Goal: Task Accomplishment & Management: Use online tool/utility

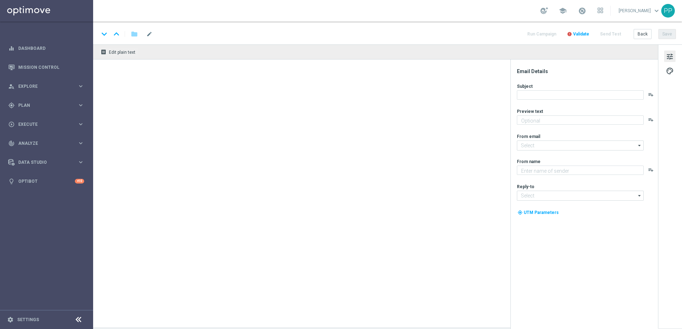
type textarea "5 € Wette setzen und 10 € Gratiswette erhalten"
type textarea "Lottoland"
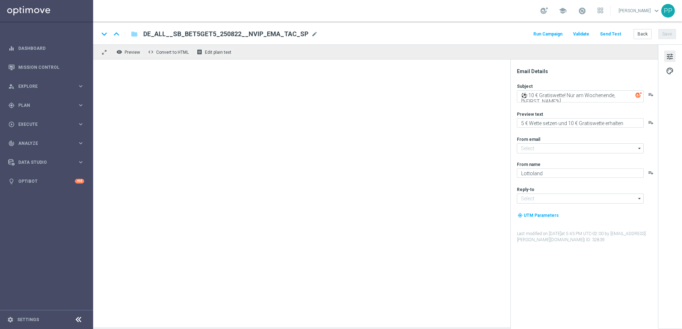
type input "[EMAIL_ADDRESS][DOMAIN_NAME]"
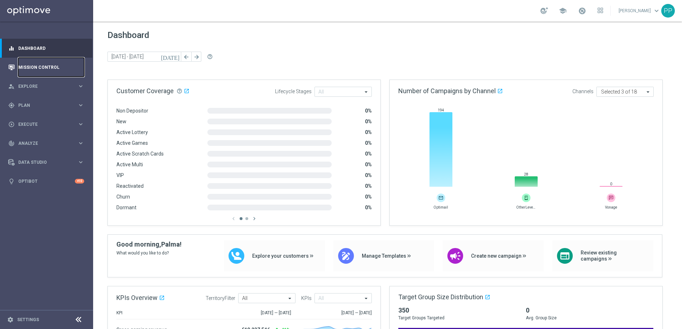
click at [34, 68] on link "Mission Control" at bounding box center [51, 67] width 66 height 19
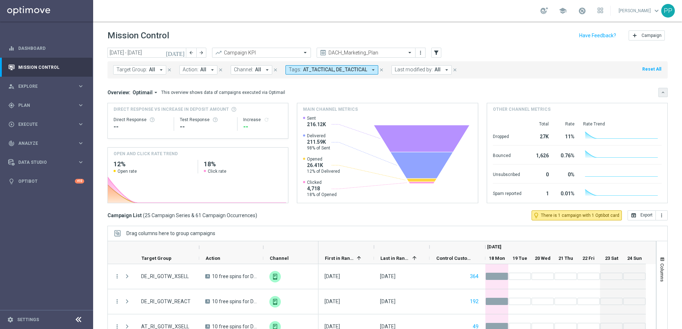
click at [662, 95] on button "keyboard_arrow_down" at bounding box center [663, 92] width 9 height 9
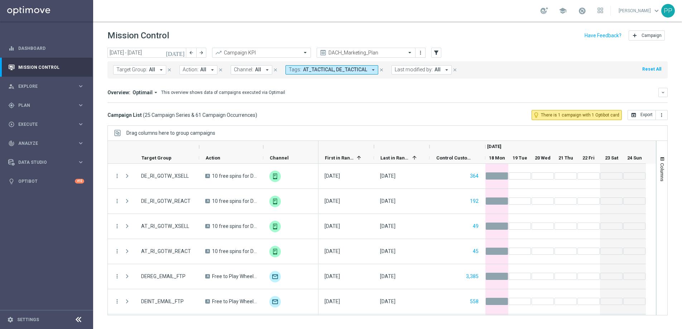
click at [162, 70] on icon "arrow_drop_down" at bounding box center [161, 70] width 6 height 6
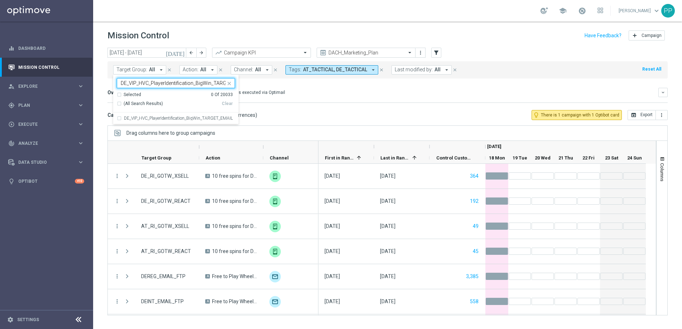
scroll to position [0, 22]
click at [167, 119] on label "DE_VIP_HVC_PlayerIdentification_BigWin_TARGET_EMAIL" at bounding box center [178, 118] width 109 height 4
type input "DE_VIP_HVC_PlayerIdentification_BigWin_TARGET_EMAIL"
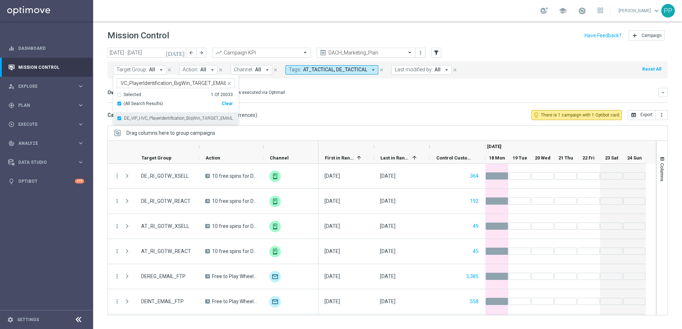
scroll to position [0, 0]
click at [380, 71] on icon "close" at bounding box center [381, 69] width 5 height 5
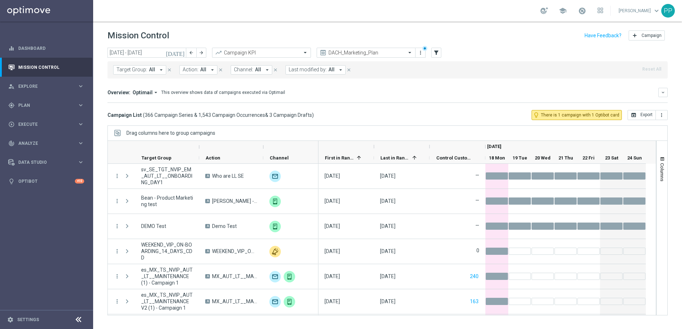
click at [151, 72] on span "All" at bounding box center [152, 70] width 6 height 6
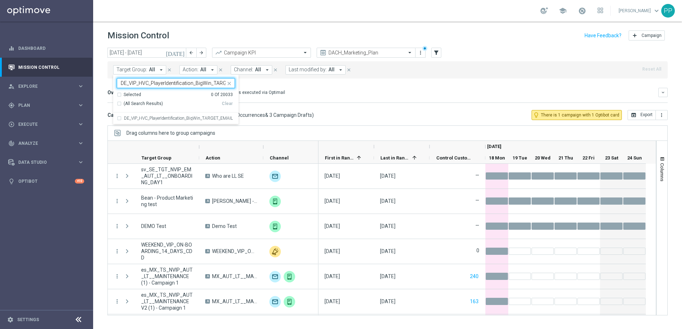
scroll to position [0, 22]
click at [120, 118] on div "DE_VIP_HVC_PlayerIdentification_BigWin_TARGET_EMAIL" at bounding box center [176, 118] width 118 height 11
type input "DE_VIP_HVC_PlayerIdentification_BigWin_TARGET_EMAIL"
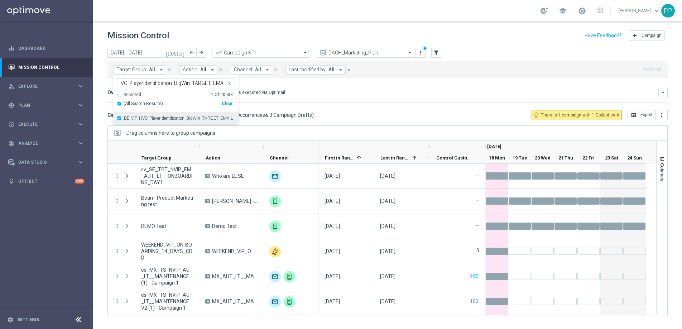
scroll to position [0, 0]
click at [247, 86] on mini-dashboard "Overview: Optimail arrow_drop_down This overview shows data of campaigns execut…" at bounding box center [388, 94] width 561 height 32
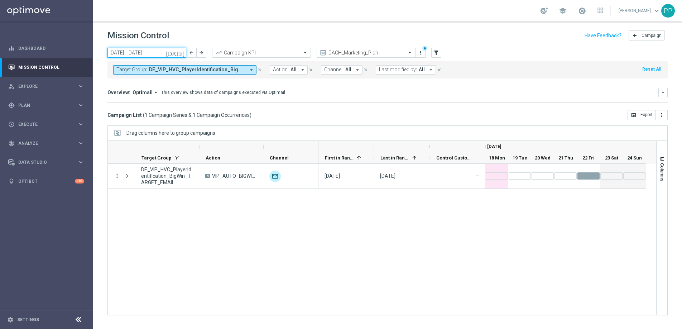
click at [153, 52] on input "18 Aug 2025 - 24 Aug 2025" at bounding box center [147, 53] width 79 height 10
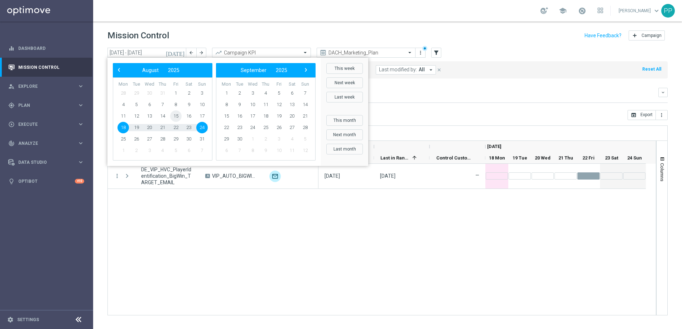
click at [173, 115] on span "15" at bounding box center [175, 115] width 11 height 11
type input "[DATE] - [DATE]"
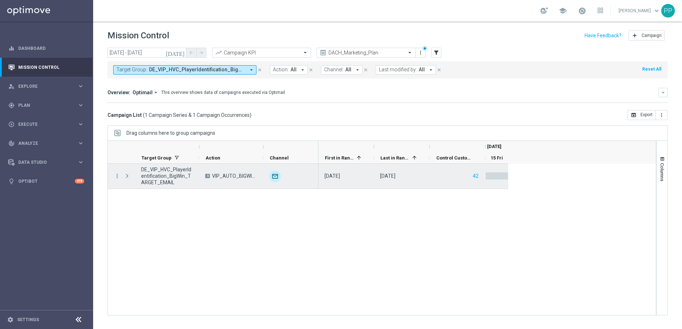
click at [128, 175] on span "Press SPACE to select this row." at bounding box center [127, 176] width 6 height 6
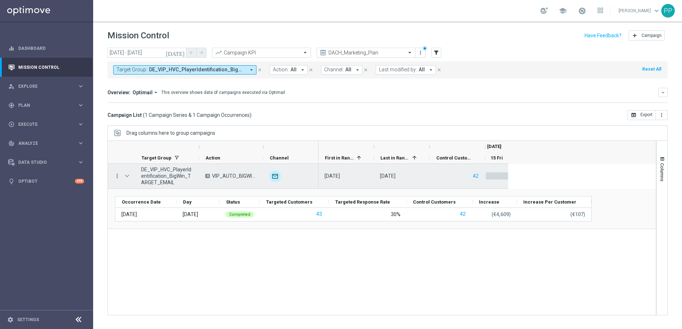
click at [117, 174] on icon "more_vert" at bounding box center [117, 176] width 6 height 6
click at [135, 180] on span "Campaign Details" at bounding box center [149, 180] width 36 height 5
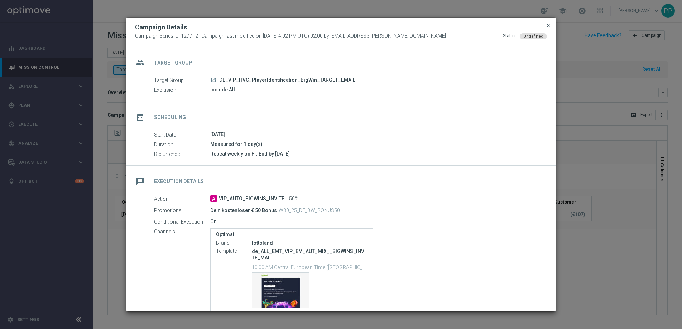
click at [548, 26] on span "close" at bounding box center [549, 26] width 6 height 6
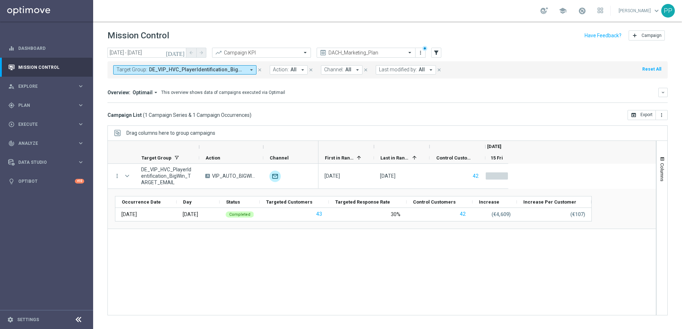
click at [253, 68] on icon "arrow_drop_down" at bounding box center [251, 70] width 6 height 6
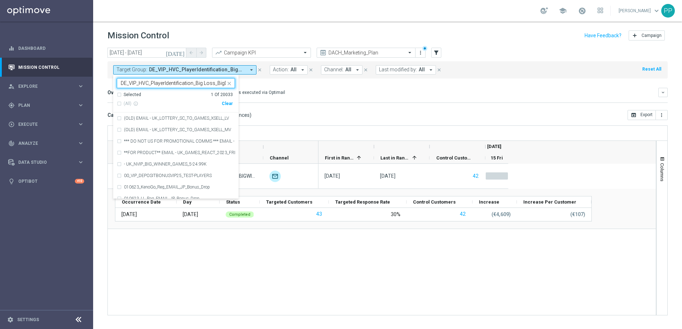
scroll to position [0, 45]
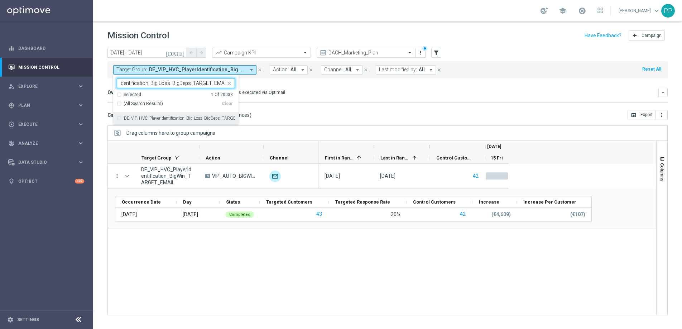
click at [118, 118] on div "DE_VIP_HVC_PlayerIdentification_Big Loss_BigDeps_TARGET_EMAIL" at bounding box center [176, 118] width 118 height 11
type input "DE_VIP_HVC_PlayerIdentification_Big Loss_BigDeps_TARGET_EMAIL"
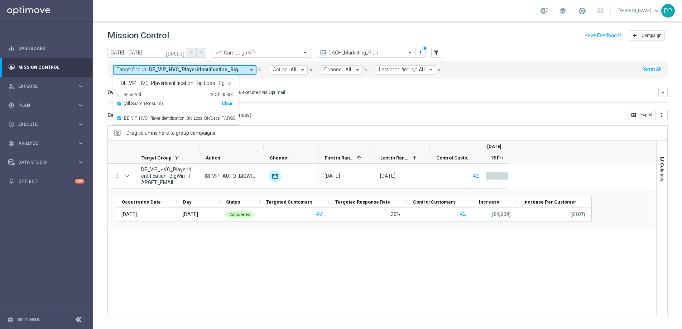
click at [283, 95] on div "Overview: Optimail arrow_drop_down This overview shows data of campaigns execut…" at bounding box center [383, 92] width 551 height 6
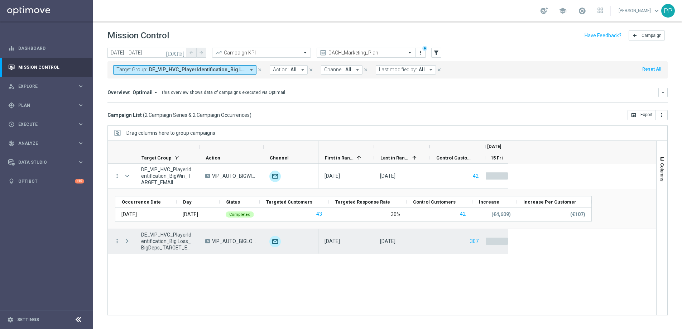
click at [130, 242] on span at bounding box center [127, 241] width 6 height 6
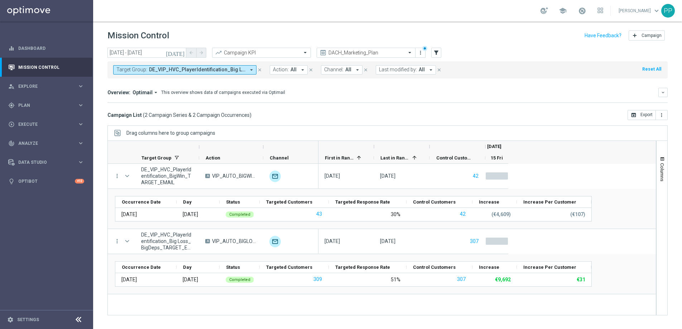
click at [251, 69] on icon "arrow_drop_down" at bounding box center [251, 70] width 6 height 6
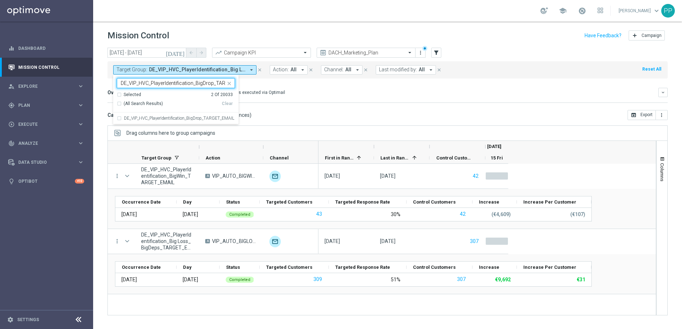
scroll to position [0, 24]
click at [120, 119] on div "DE_VIP_HVC_PlayerIdentification_BigDrop_TARGET_EMAIL" at bounding box center [176, 118] width 118 height 11
type input "DE_VIP_HVC_PlayerIdentification_BigDrop_TARGET_EMAIL"
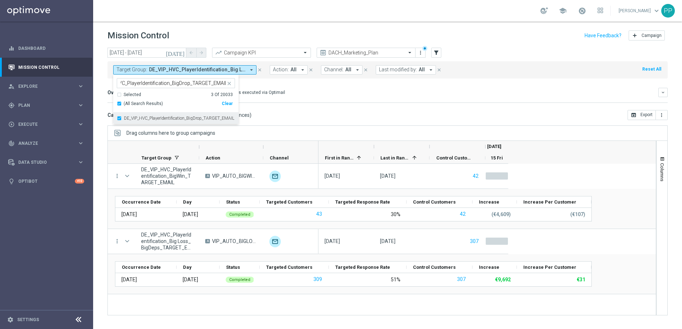
scroll to position [0, 0]
click at [284, 100] on div "Overview: Optimail arrow_drop_down This overview shows data of campaigns execut…" at bounding box center [388, 95] width 561 height 15
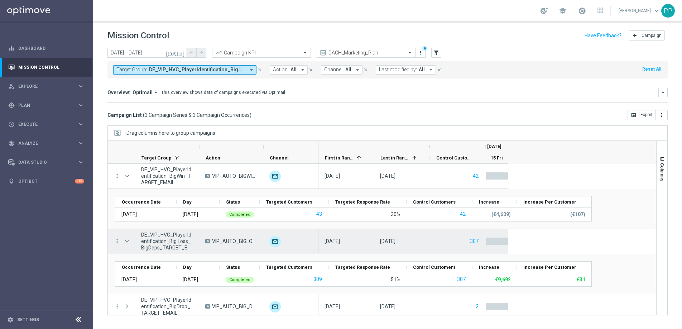
scroll to position [4, 0]
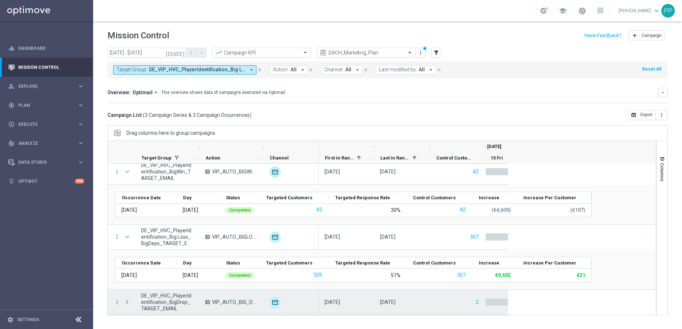
click at [127, 301] on span at bounding box center [127, 302] width 6 height 6
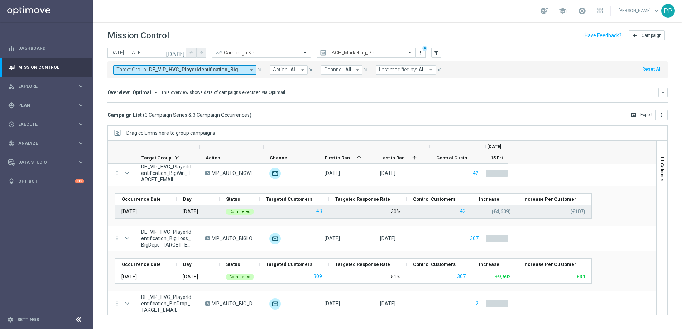
scroll to position [0, 0]
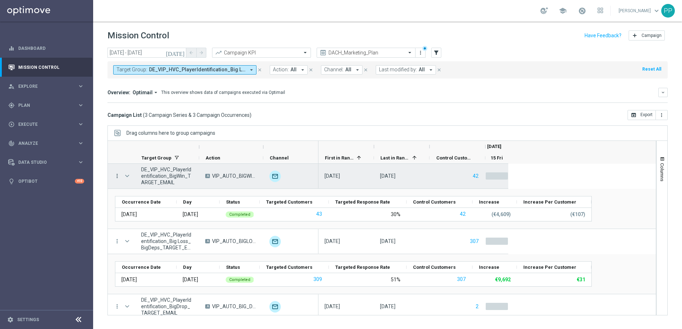
click at [116, 177] on icon "more_vert" at bounding box center [117, 176] width 6 height 6
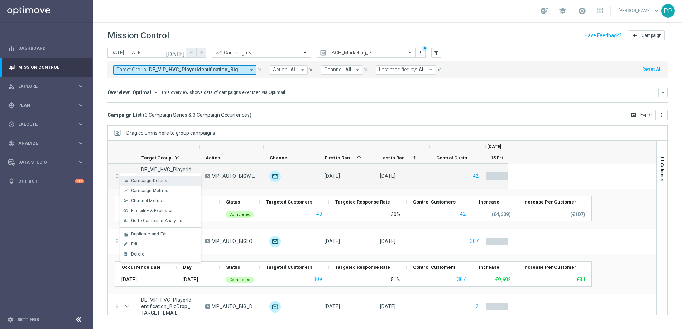
click at [137, 177] on div "list Campaign Details" at bounding box center [160, 181] width 81 height 10
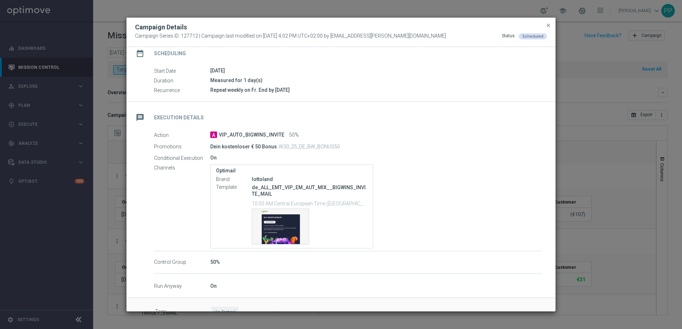
scroll to position [81, 0]
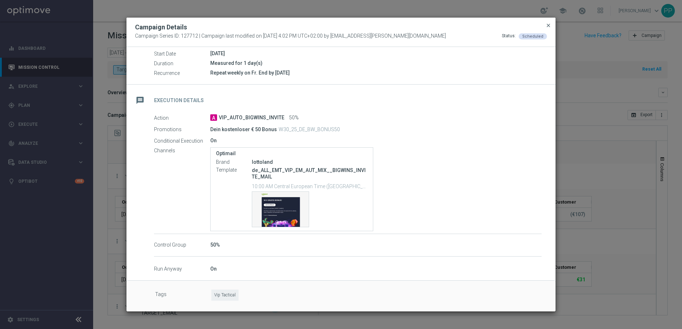
click at [551, 24] on span "close" at bounding box center [549, 26] width 6 height 6
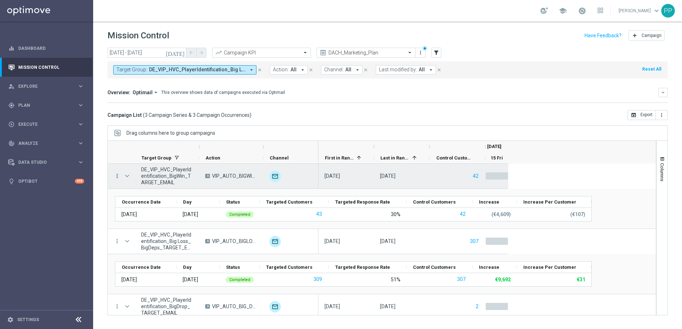
click at [116, 175] on icon "more_vert" at bounding box center [117, 176] width 6 height 6
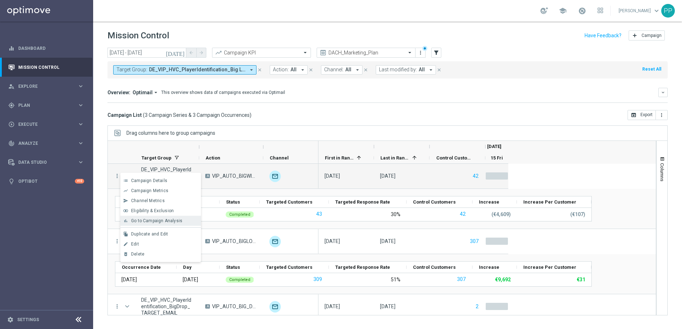
click at [139, 220] on span "Go to Campaign Analysis" at bounding box center [156, 220] width 51 height 5
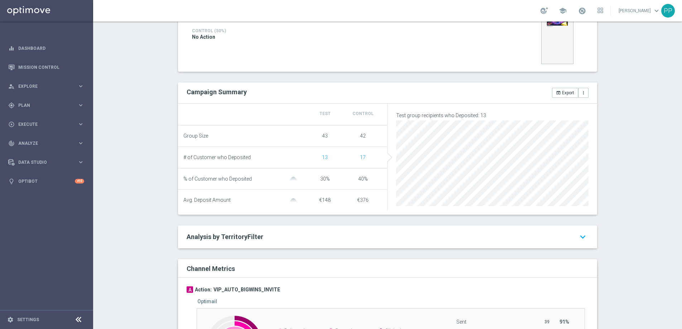
scroll to position [202, 0]
click at [581, 237] on icon "keyboard_arrow_down" at bounding box center [582, 237] width 11 height 13
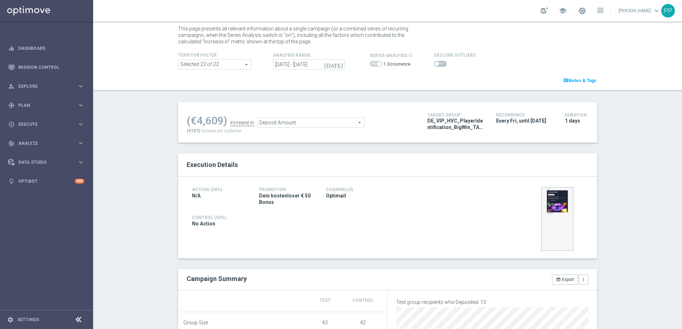
scroll to position [18, 0]
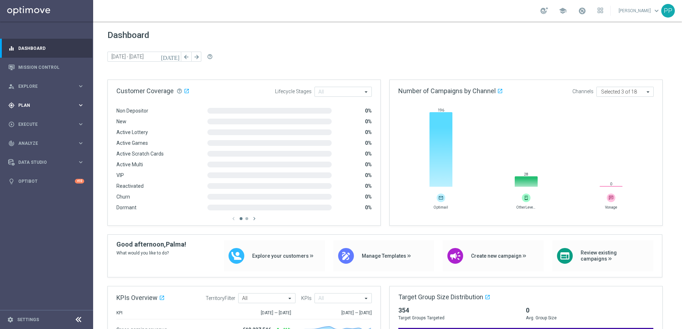
click at [27, 106] on span "Plan" at bounding box center [47, 105] width 59 height 4
click at [31, 141] on span "Templates" at bounding box center [44, 141] width 51 height 4
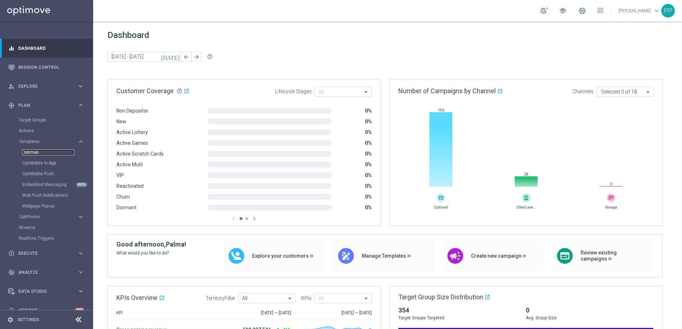
click at [30, 152] on link "Optimail" at bounding box center [48, 152] width 52 height 6
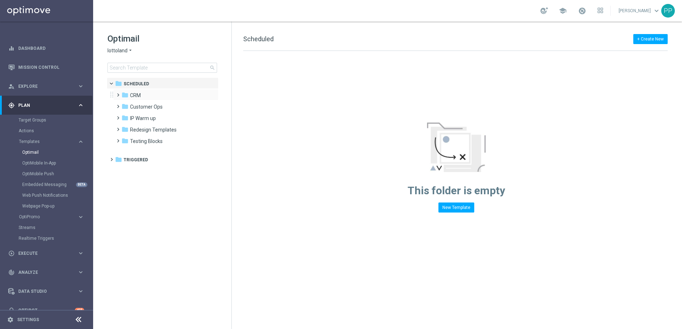
click at [118, 93] on span at bounding box center [116, 91] width 3 height 3
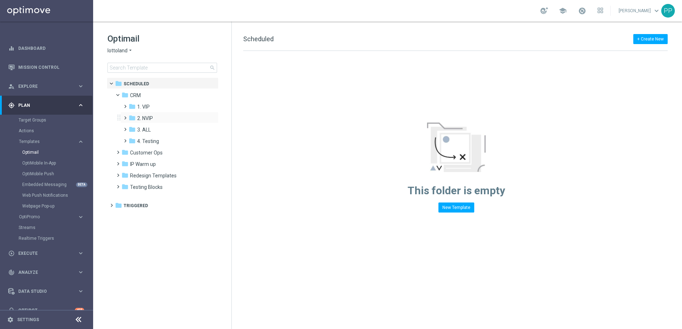
click at [125, 116] on span at bounding box center [123, 114] width 3 height 3
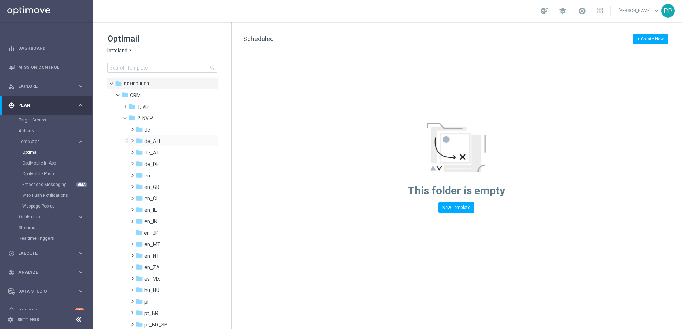
click at [133, 139] on span at bounding box center [130, 137] width 3 height 3
click at [138, 151] on span at bounding box center [138, 149] width 3 height 3
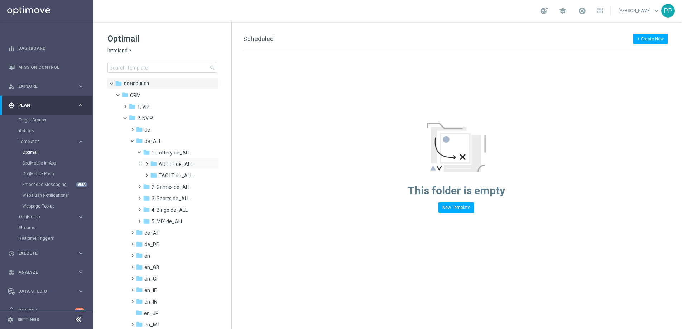
click at [147, 162] on span at bounding box center [145, 160] width 3 height 3
click at [172, 195] on span "SEG 2025 de_ALL" at bounding box center [185, 198] width 40 height 6
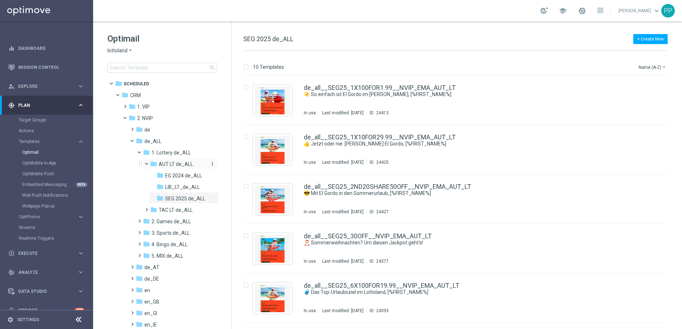
click at [211, 164] on icon "more_vert" at bounding box center [213, 164] width 6 height 6
click at [230, 165] on span "New Folder" at bounding box center [241, 165] width 22 height 6
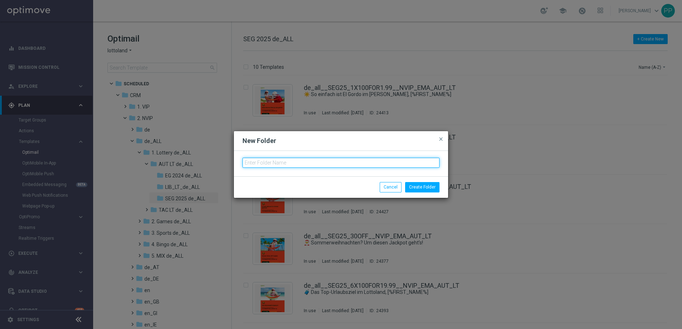
click at [280, 165] on input "text" at bounding box center [341, 163] width 197 height 10
type input "EG 2025 de_ALL"
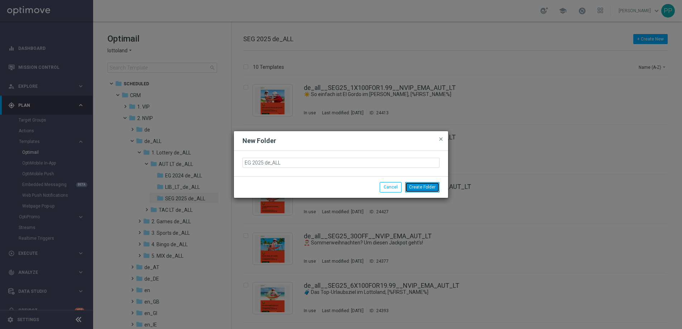
click at [428, 189] on button "Create Folder" at bounding box center [422, 187] width 34 height 10
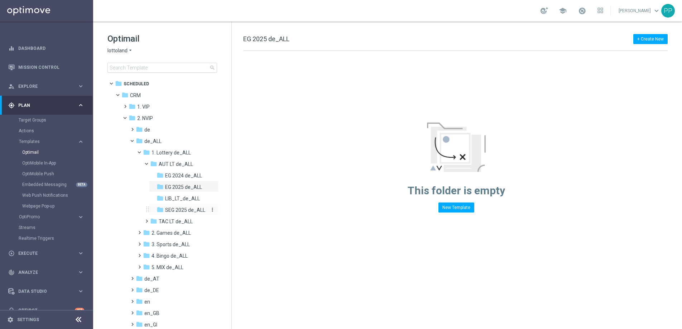
click at [180, 210] on span "SEG 2025 de_ALL" at bounding box center [185, 210] width 40 height 6
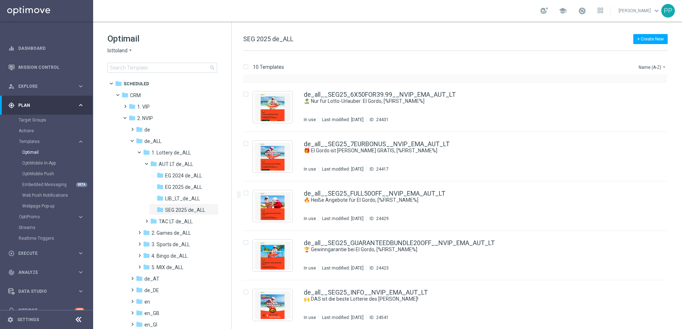
scroll to position [241, 0]
click at [247, 291] on input "Press SPACE to select this row." at bounding box center [245, 292] width 5 height 5
checkbox input "true"
click at [556, 67] on p "Duplicate" at bounding box center [557, 67] width 20 height 6
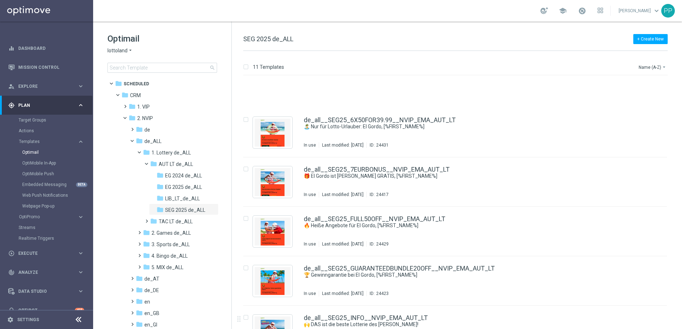
scroll to position [291, 0]
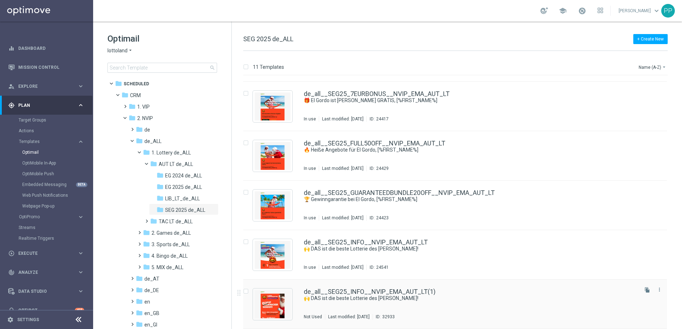
click at [246, 291] on input "Press SPACE to select this row." at bounding box center [245, 292] width 5 height 5
checkbox input "true"
click at [588, 68] on p "Move" at bounding box center [592, 67] width 11 height 6
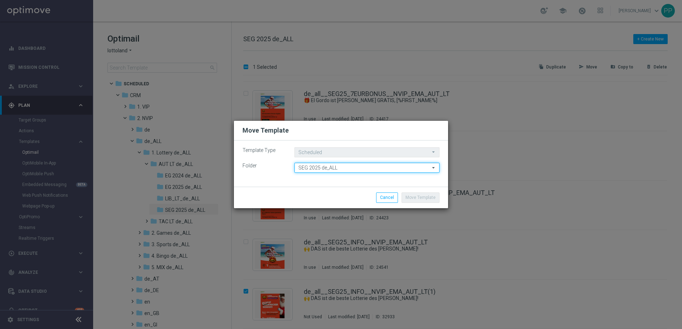
click at [330, 165] on input "SEG 2025 de_ALL" at bounding box center [367, 168] width 145 height 10
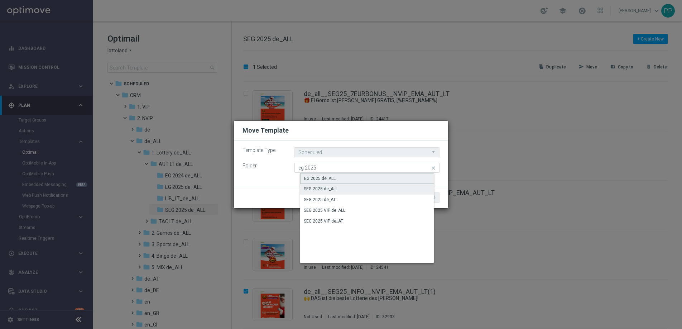
click at [323, 177] on div "EG 2025 de_ALL" at bounding box center [320, 178] width 32 height 6
type input "EG 2025 de_ALL"
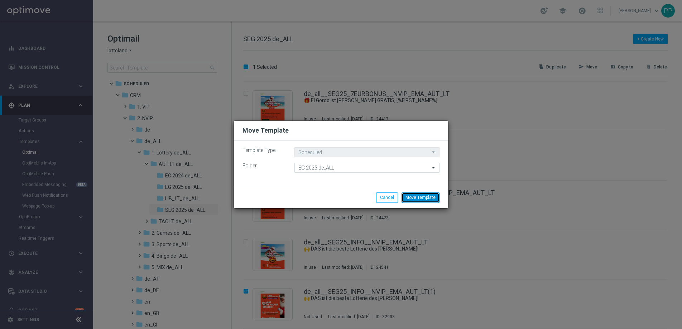
click at [431, 199] on button "Move Template" at bounding box center [421, 197] width 38 height 10
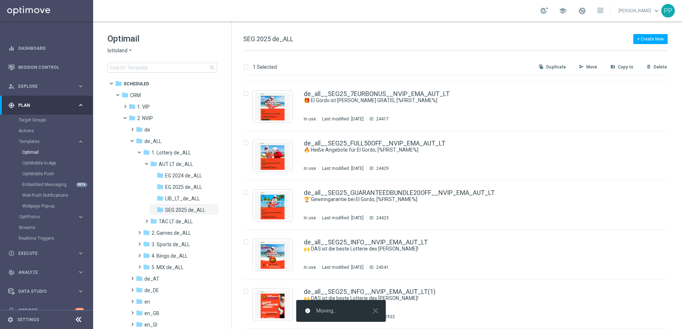
checkbox input "false"
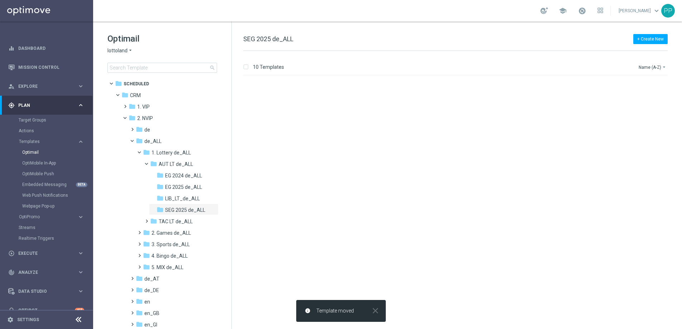
scroll to position [0, 0]
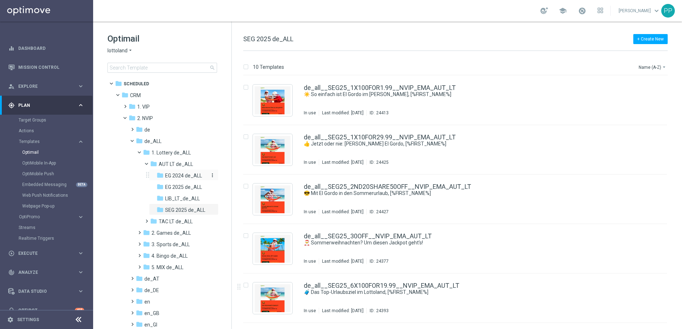
click at [173, 175] on span "EG 2024 de_ALL" at bounding box center [183, 175] width 37 height 6
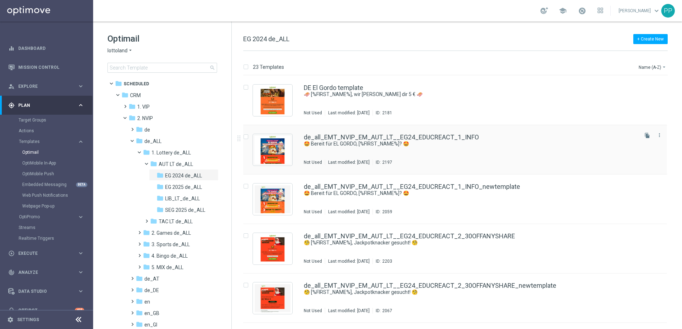
scroll to position [9, 0]
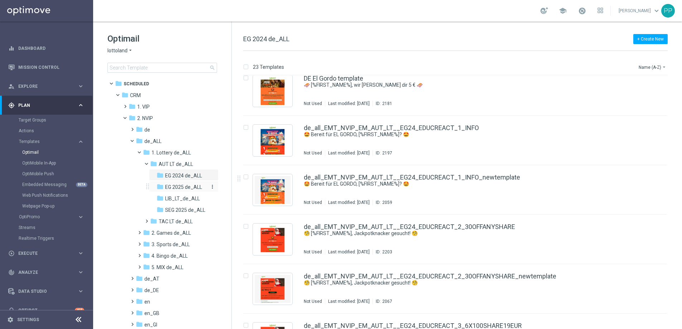
click at [186, 184] on span "EG 2025 de_ALL" at bounding box center [183, 187] width 37 height 6
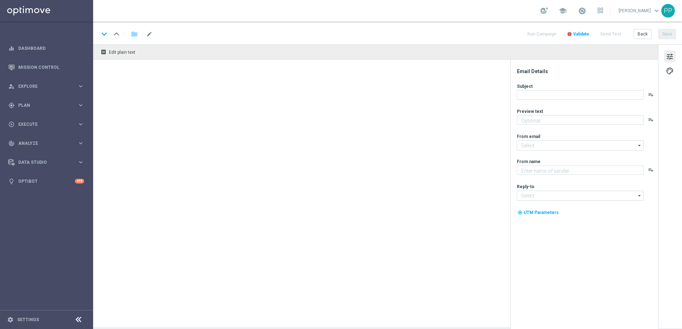
type input "de_all__SEG25_INFO__NVIP_EMA_AUT_LT(1)"
type textarea "Alle Infos zur El Gordo Sommerlotterie für dich"
type input "mail@crm.lottoland.com"
type textarea "Lottoland"
type input "service@lottoland.com"
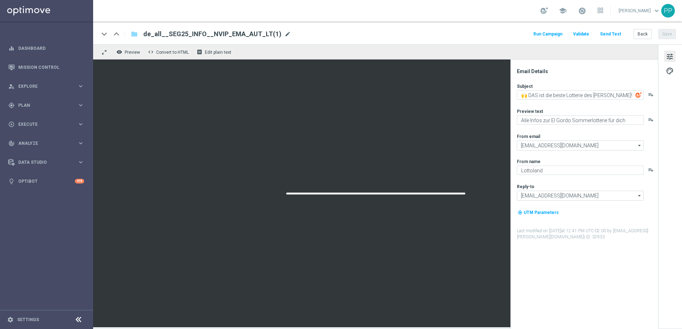
click at [285, 32] on span "mode_edit" at bounding box center [288, 34] width 6 height 6
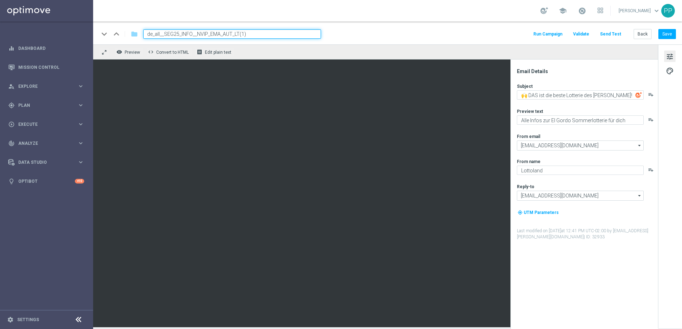
drag, startPoint x: 282, startPoint y: 34, endPoint x: 146, endPoint y: 30, distance: 137.0
click at [145, 29] on input "de_all__SEG25_INFO__NVIP_EMA_AUT_LT(1)" at bounding box center [232, 33] width 178 height 9
paste input "DE_ALL__EG25_EDUCREACT1_INFO__NVIP_EMA_TAC_LT"
type input "DE_ALL__EG25_EDUCREACT1_INFO__NVIP_EMA_TAC_LT"
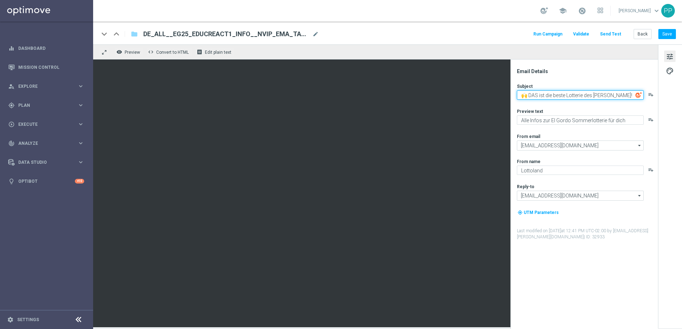
drag, startPoint x: 522, startPoint y: 93, endPoint x: 626, endPoint y: 105, distance: 104.6
click at [626, 105] on div "Subject 🙌 DAS ist die beste Lotterie des Sommers! playlist_add Preview text All…" at bounding box center [587, 161] width 140 height 157
paste textarea
paste textarea "🤩 Bereit für EL GORDO, [%FIRST_NAME%]? 🤩"
type textarea "🤩 Bereit für EL GORDO, [%FIRST_NAME%]? 🤩"
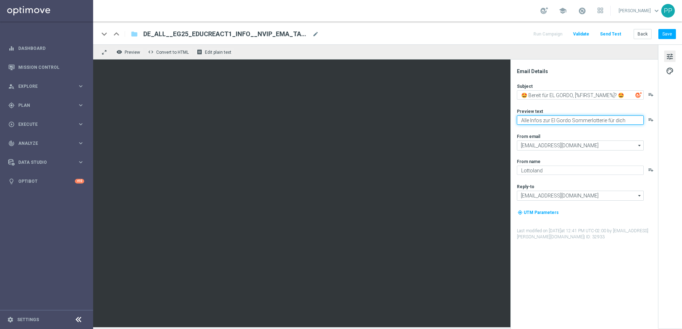
drag, startPoint x: 521, startPoint y: 118, endPoint x: 630, endPoint y: 155, distance: 114.7
click at [630, 155] on div "Subject 🤩 Bereit für EL GORDO, [%FIRST_NAME%]? 🤩 playlist_add Preview text Alle…" at bounding box center [587, 161] width 140 height 157
paste textarea "Weihnachtslotterie für dich."
type textarea "Alle Infos zur El Gordo Weihnachtslotterie für dich"
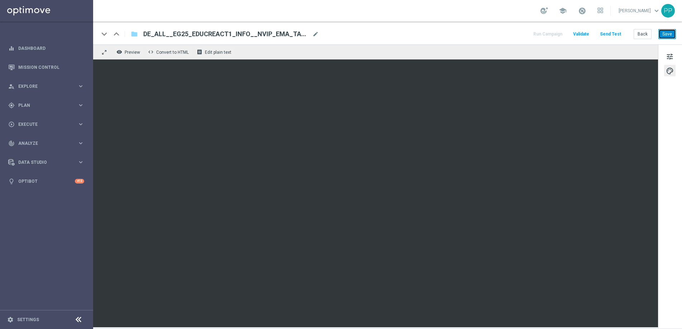
click at [664, 35] on button "Save" at bounding box center [668, 34] width 18 height 10
click at [615, 32] on button "Send Test" at bounding box center [610, 34] width 23 height 10
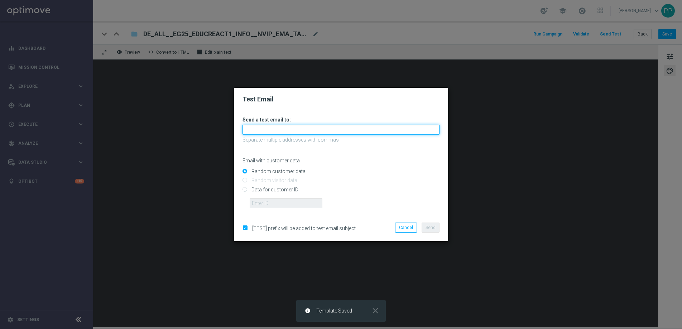
click at [315, 127] on input "text" at bounding box center [341, 130] width 197 height 10
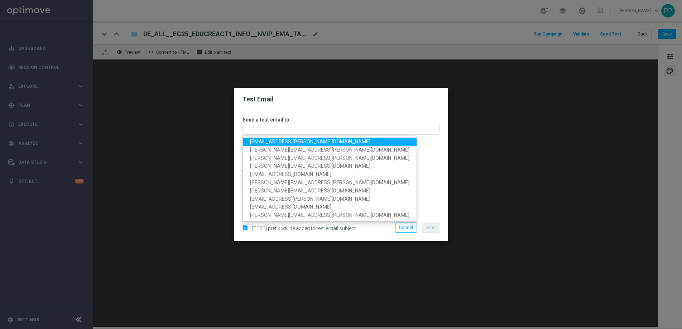
click at [290, 144] on span "palma.prieto@lottoland.com" at bounding box center [310, 142] width 120 height 6
type input "palma.prieto@lottoland.com"
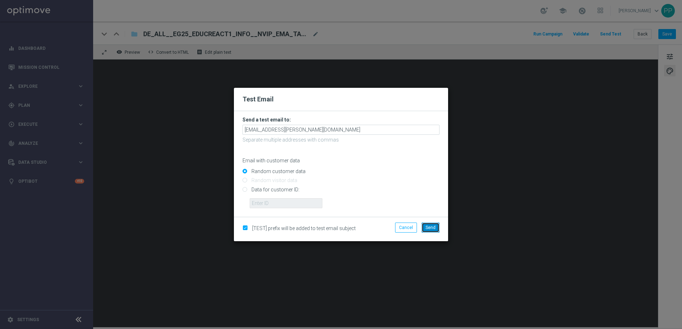
click at [428, 227] on span "Send" at bounding box center [431, 227] width 10 height 5
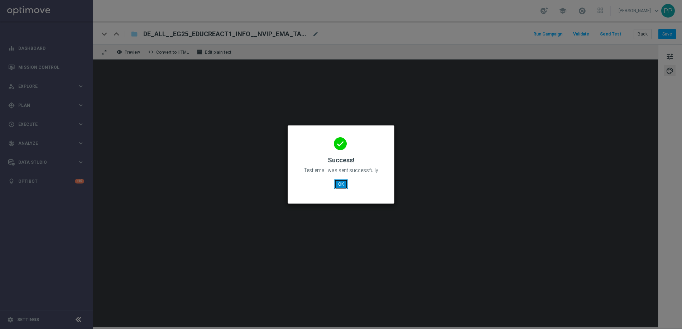
click at [340, 188] on button "OK" at bounding box center [341, 184] width 14 height 10
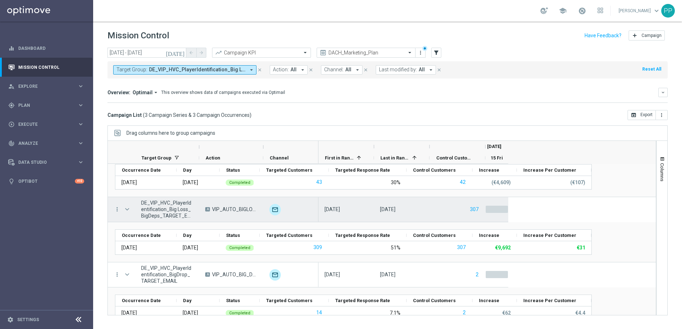
scroll to position [44, 0]
